Goal: Navigation & Orientation: Find specific page/section

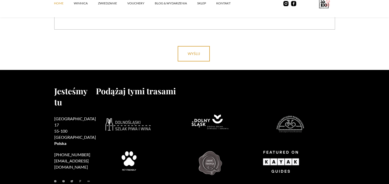
scroll to position [2114, 0]
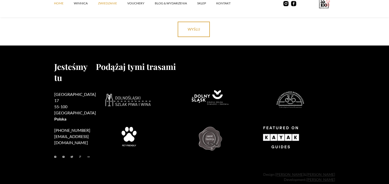
click at [106, 3] on link "ZWIEDZANIE" at bounding box center [112, 3] width 29 height 15
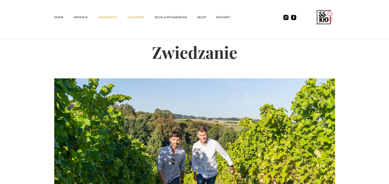
click at [141, 15] on link "vouchery" at bounding box center [141, 17] width 28 height 15
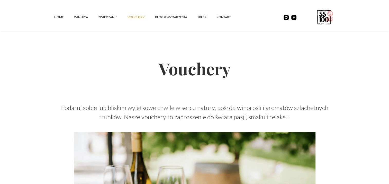
click at [284, 104] on p "Podaruj sobie lub bliskim wyjątkowe chwile w sercu natury, pośród winorośli i a…" at bounding box center [194, 112] width 281 height 19
click at [78, 18] on link "winnica" at bounding box center [86, 17] width 24 height 15
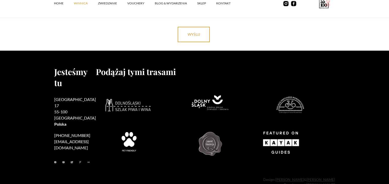
scroll to position [2200, 0]
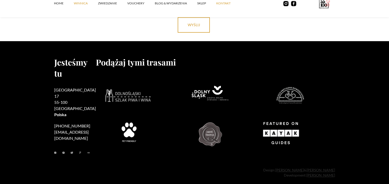
click at [223, 2] on link "kontakt" at bounding box center [228, 3] width 25 height 15
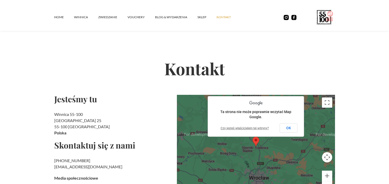
click at [117, 67] on h2 "Kontakt" at bounding box center [194, 68] width 281 height 53
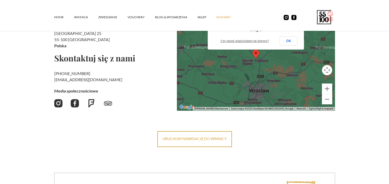
scroll to position [62, 0]
